Goal: Information Seeking & Learning: Find specific fact

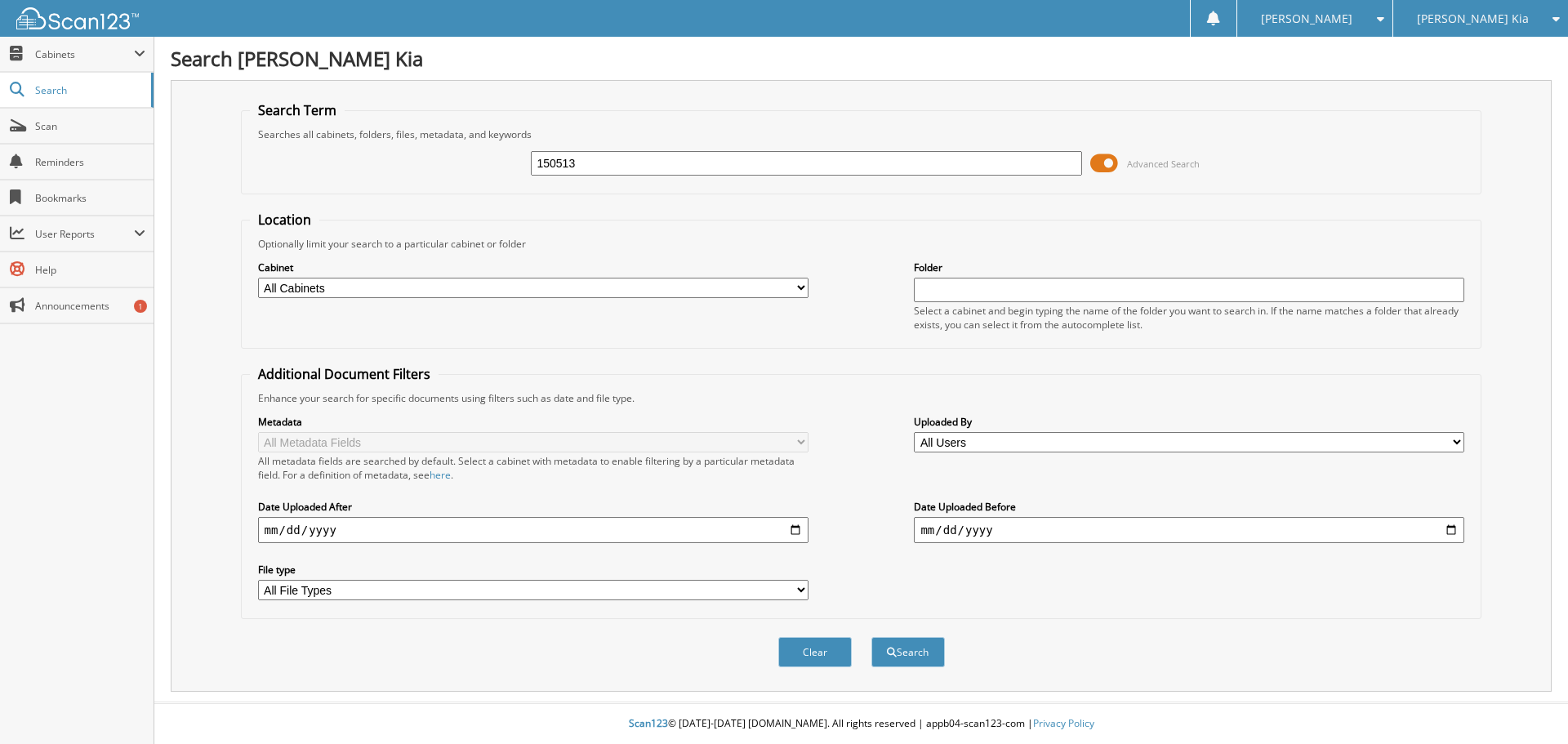
type input "150513"
click at [871, 637] on button "Search" at bounding box center [908, 652] width 73 height 30
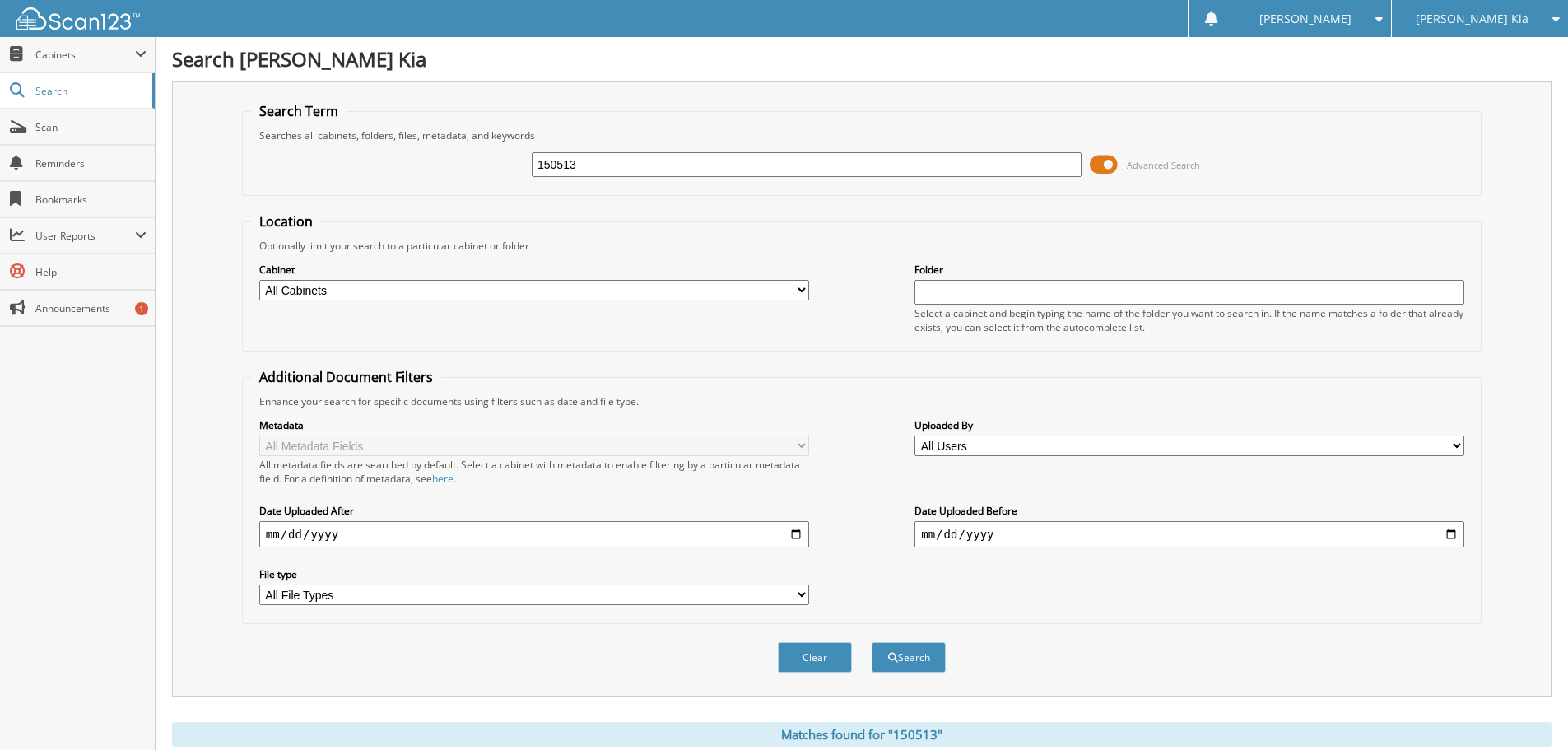
click at [643, 172] on input "150513" at bounding box center [807, 164] width 550 height 24
type input "150543"
click at [872, 642] on button "Search" at bounding box center [908, 657] width 74 height 30
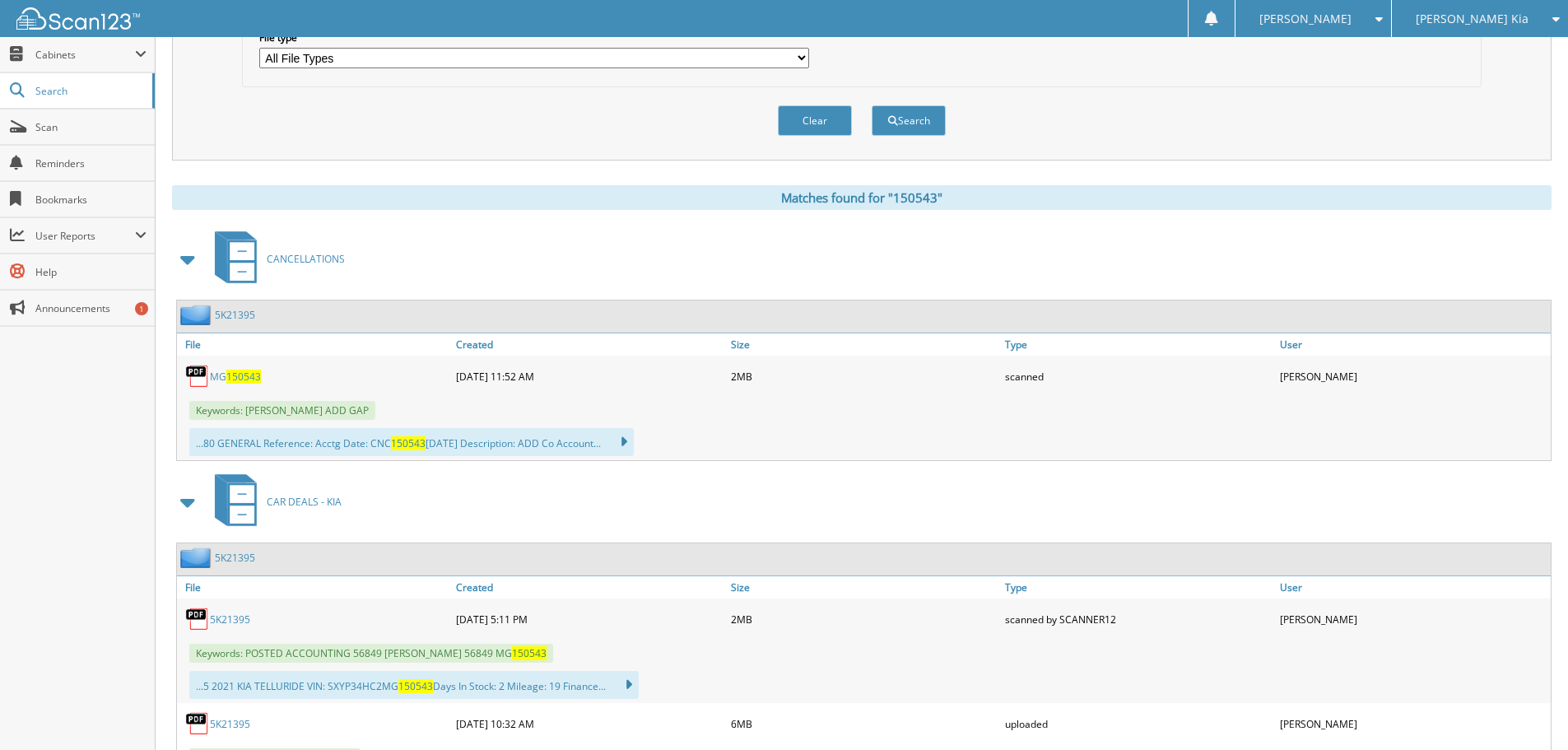
scroll to position [577, 0]
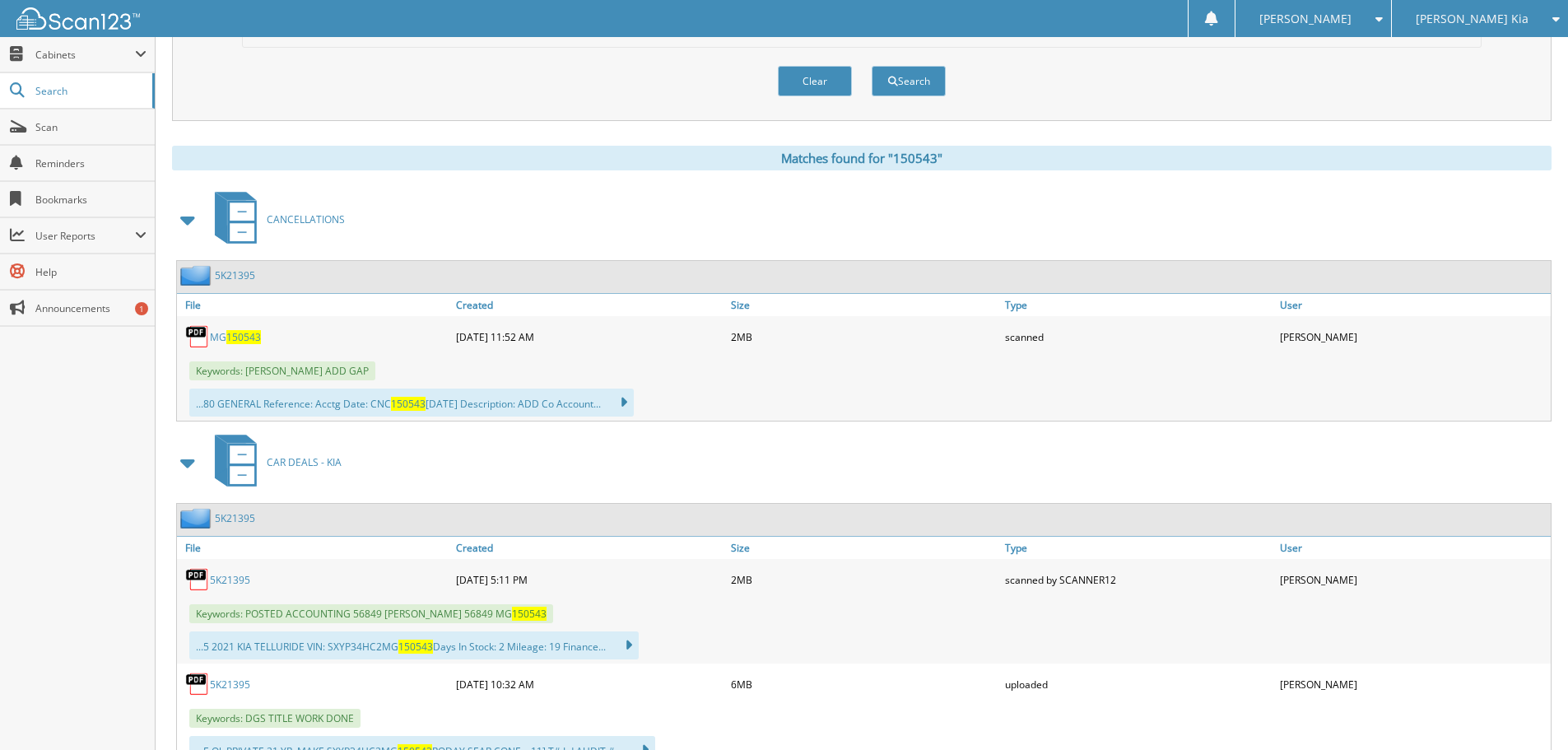
click at [255, 337] on span "150543" at bounding box center [244, 337] width 35 height 14
